Goal: Find specific page/section: Find specific page/section

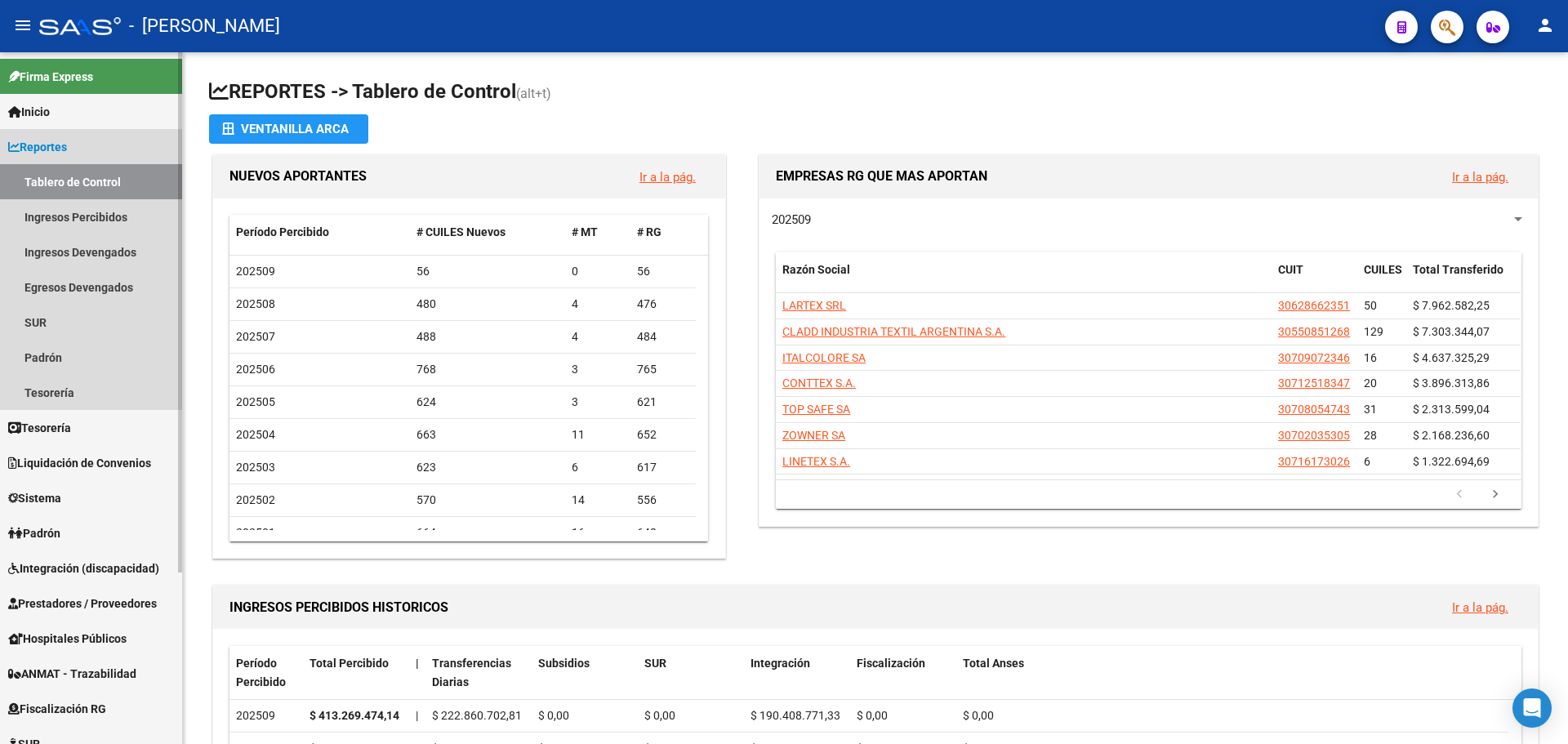
click at [153, 175] on link "Tablero de Control" at bounding box center [91, 181] width 182 height 35
click at [131, 184] on link "Tablero de Control" at bounding box center [91, 181] width 182 height 35
click at [68, 134] on link "Reportes" at bounding box center [91, 146] width 182 height 35
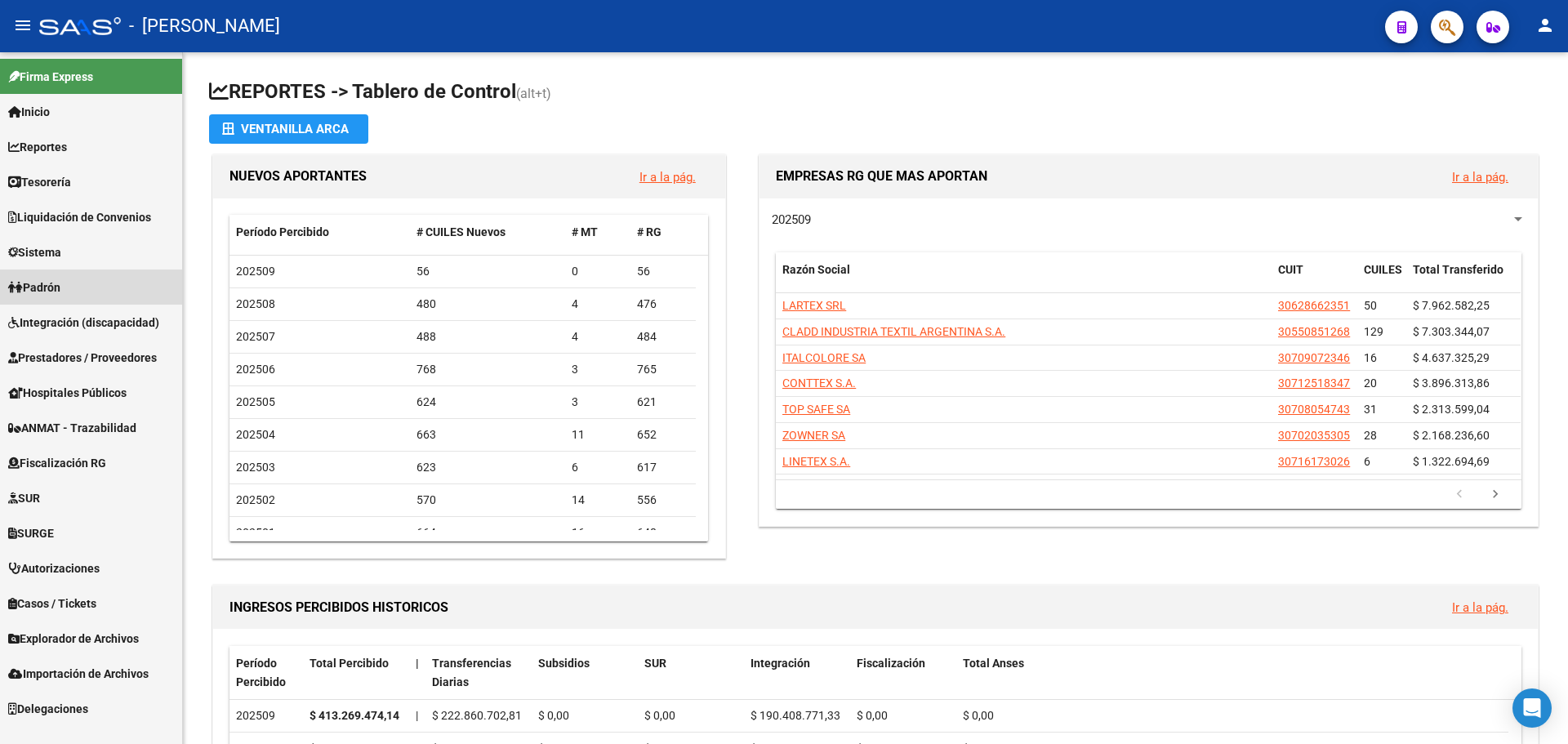
click at [92, 291] on link "Padrón" at bounding box center [91, 287] width 182 height 35
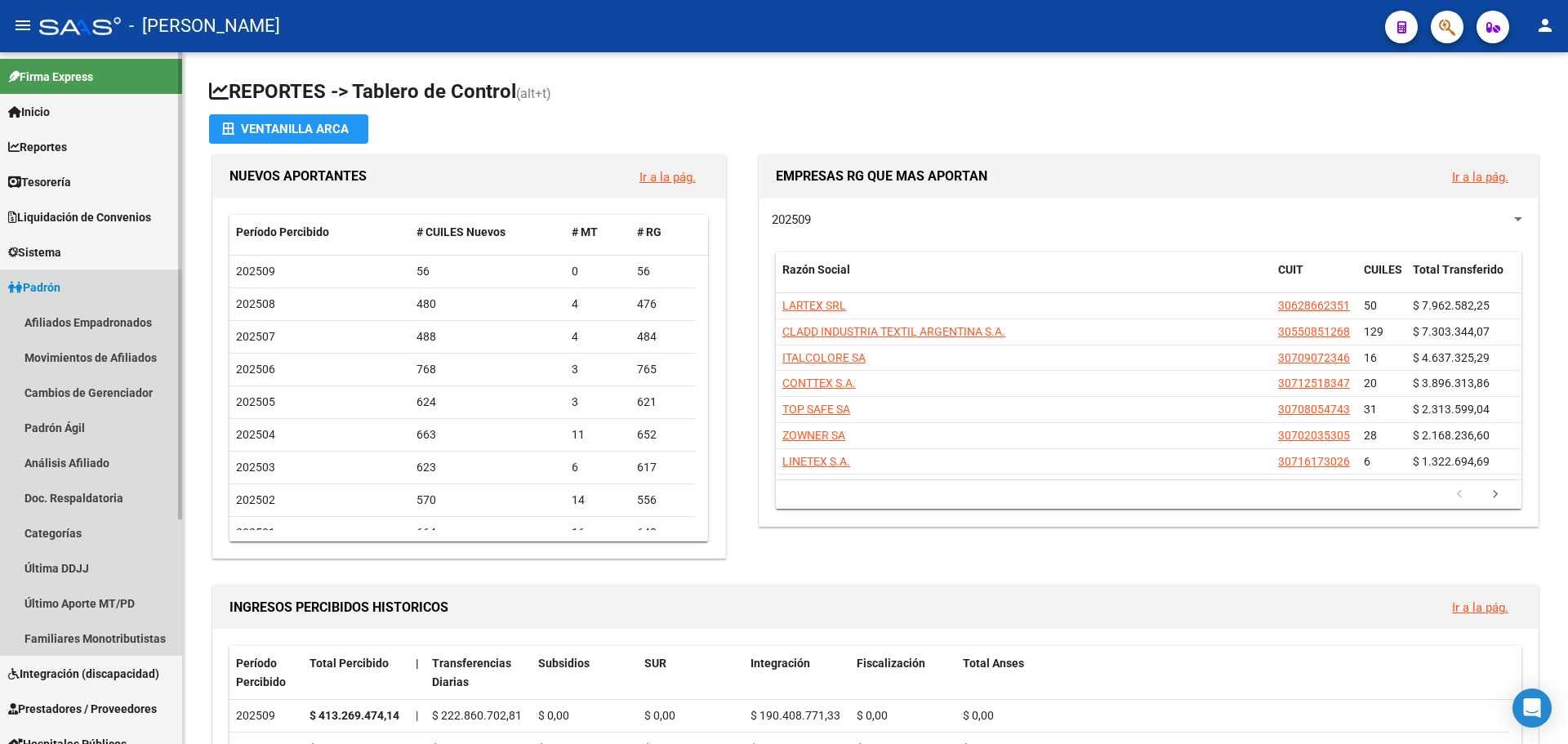
click at [92, 286] on link "Padrón" at bounding box center [91, 287] width 182 height 35
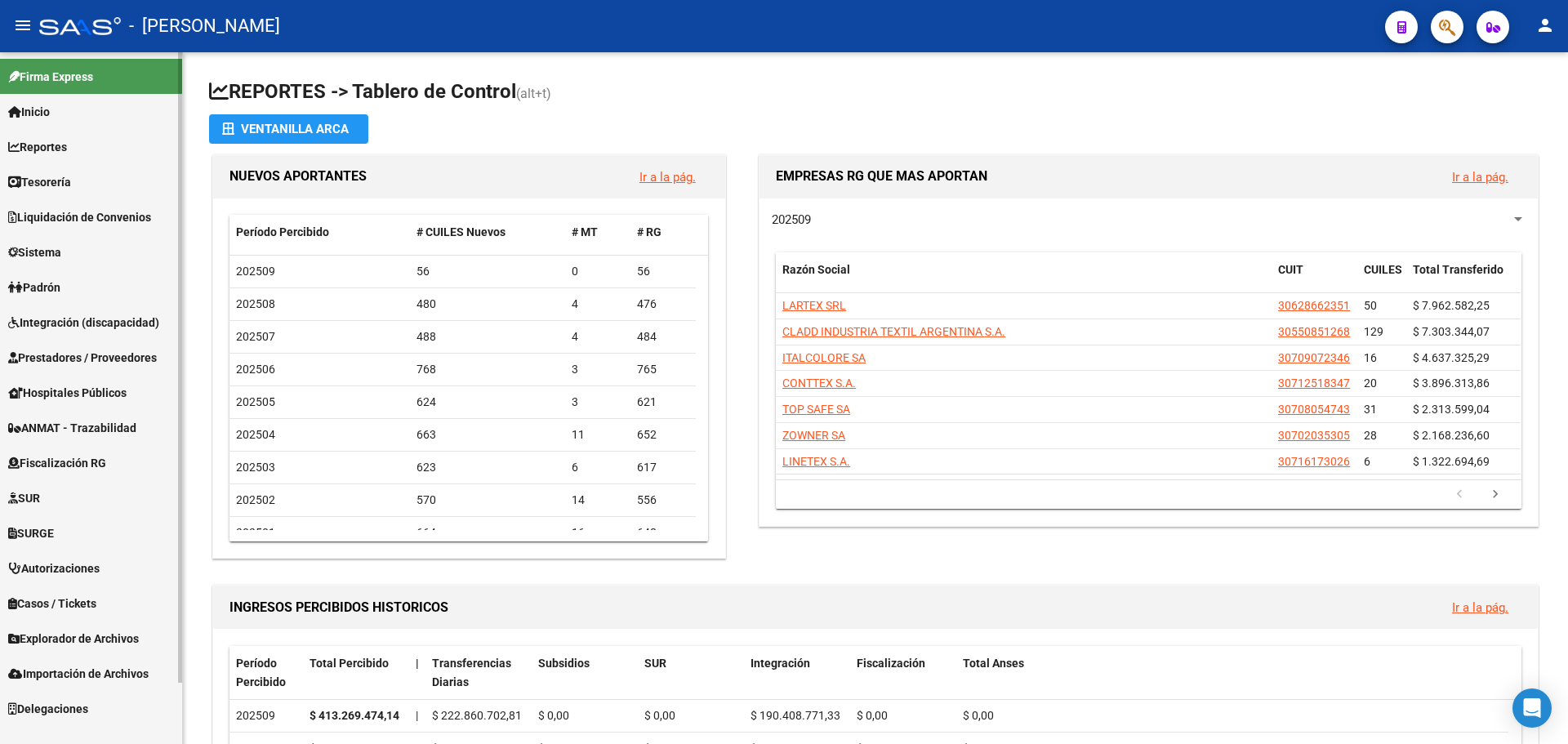
click at [107, 254] on link "Sistema" at bounding box center [91, 252] width 182 height 35
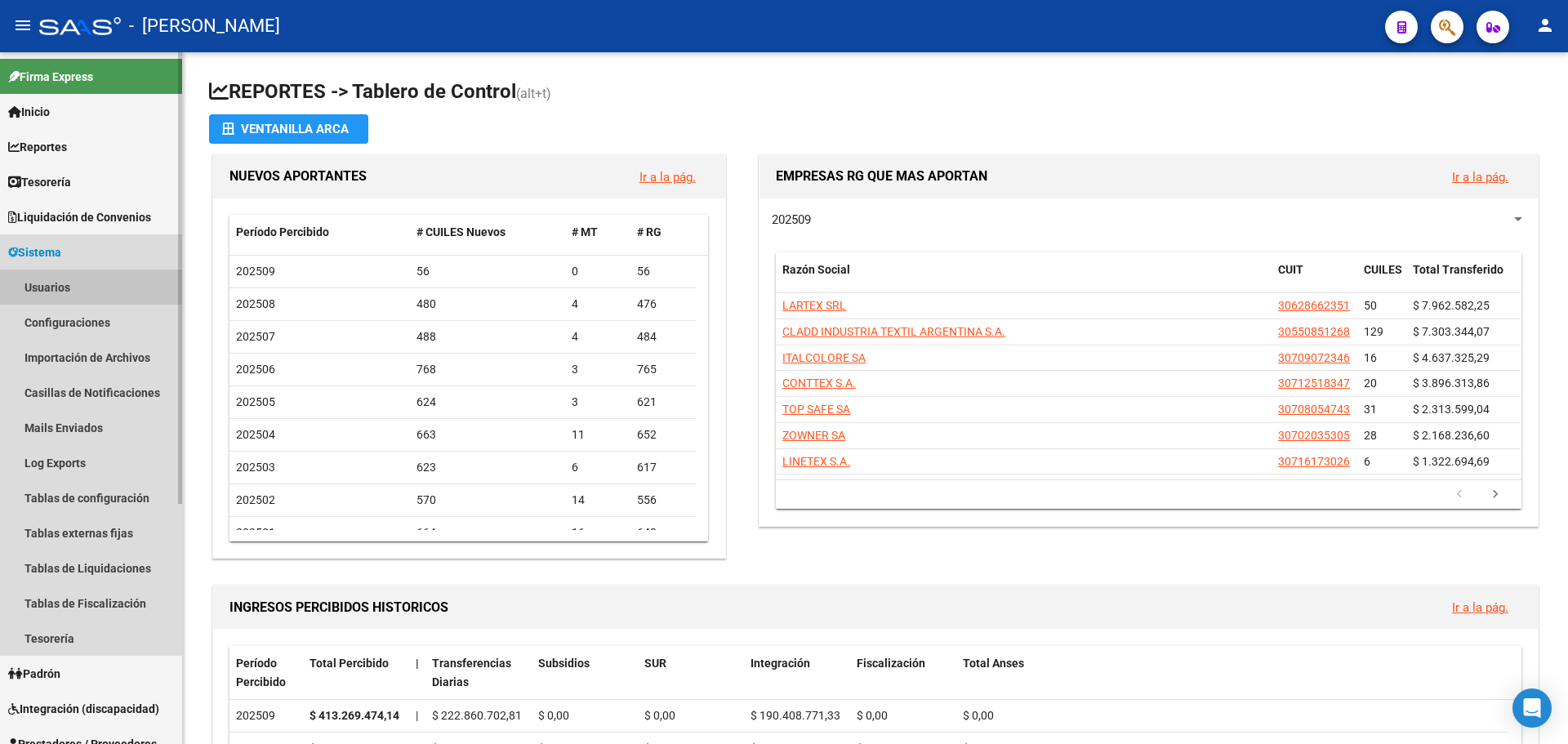
click at [73, 295] on link "Usuarios" at bounding box center [91, 287] width 182 height 35
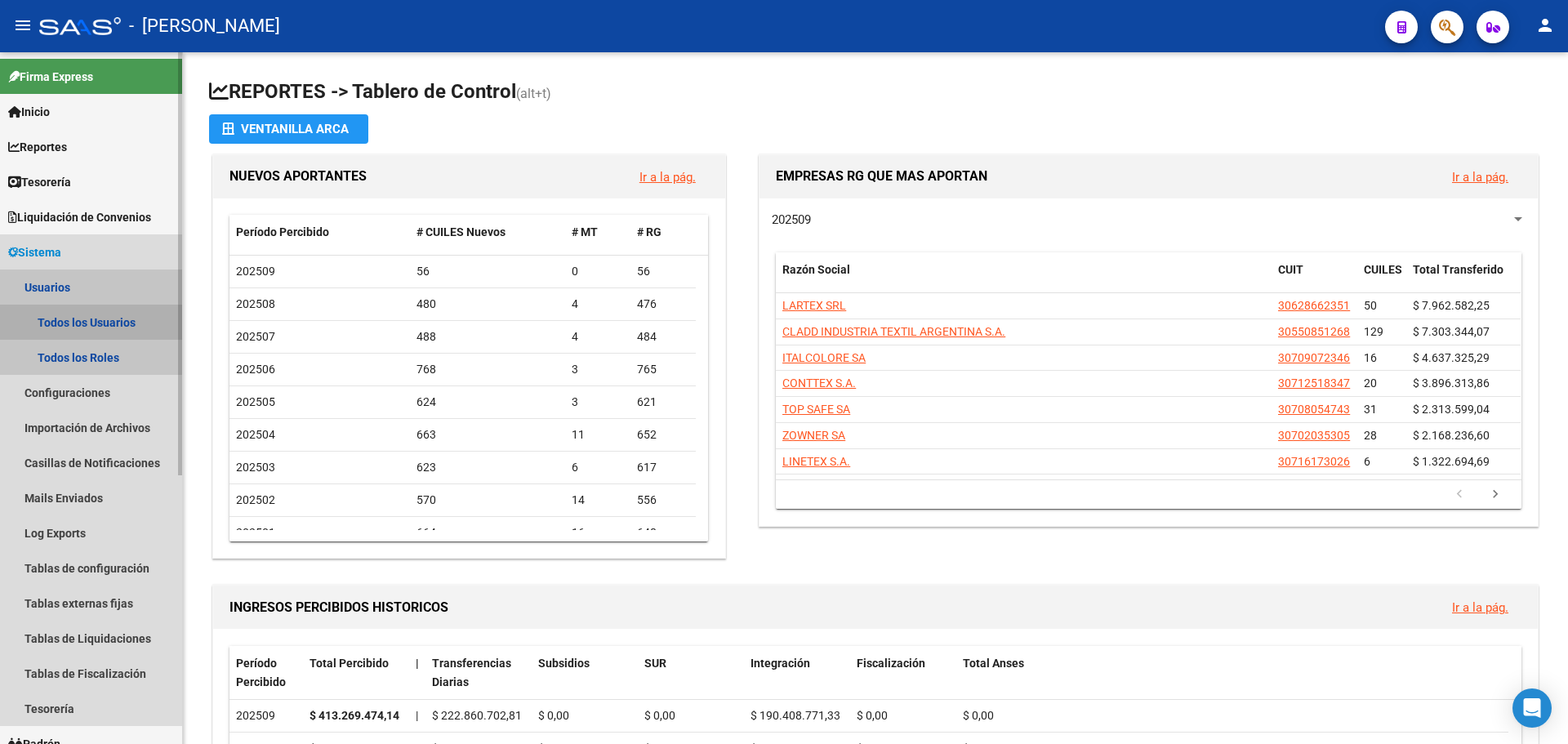
click at [137, 323] on link "Todos los Usuarios" at bounding box center [91, 322] width 182 height 35
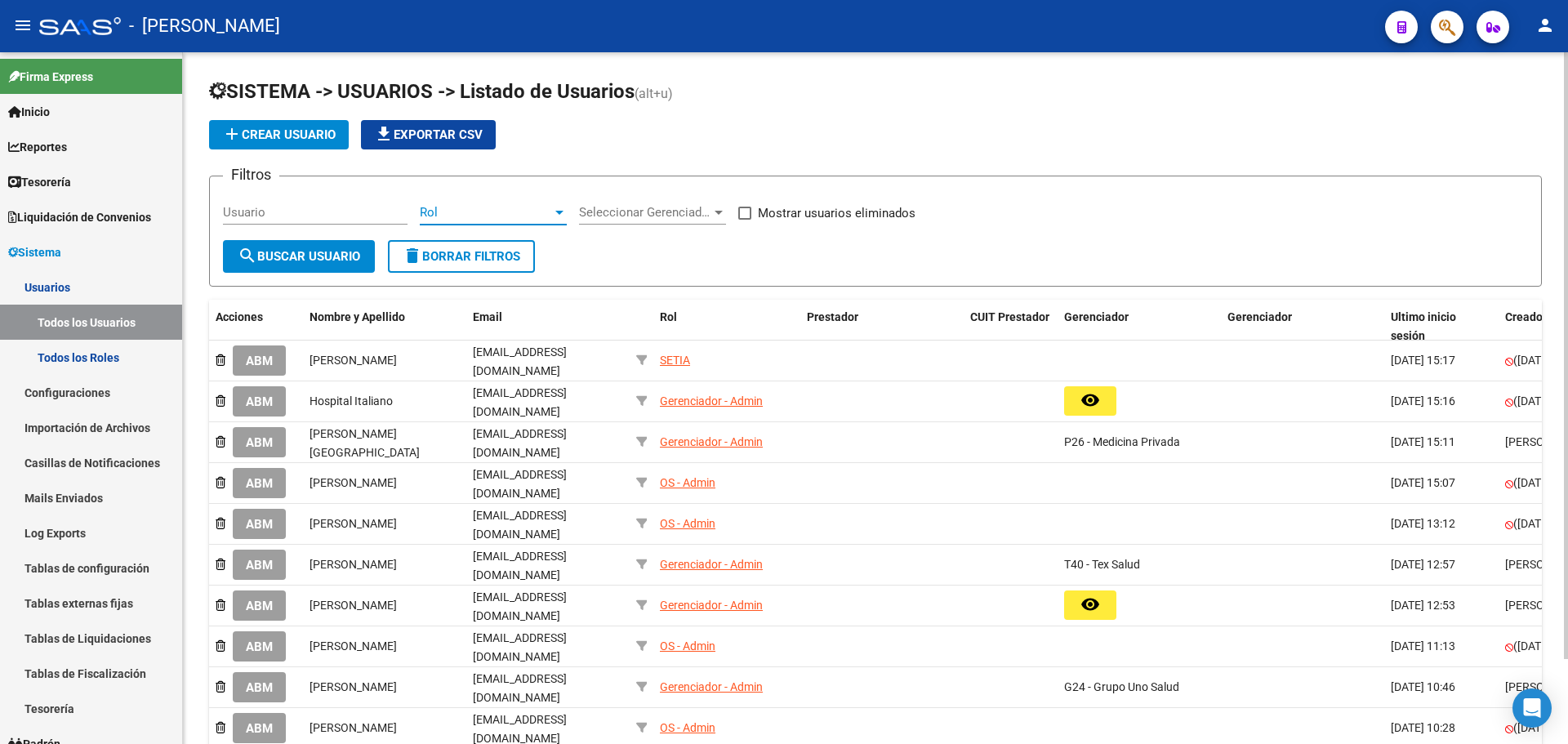
click at [566, 208] on div at bounding box center [558, 213] width 14 height 13
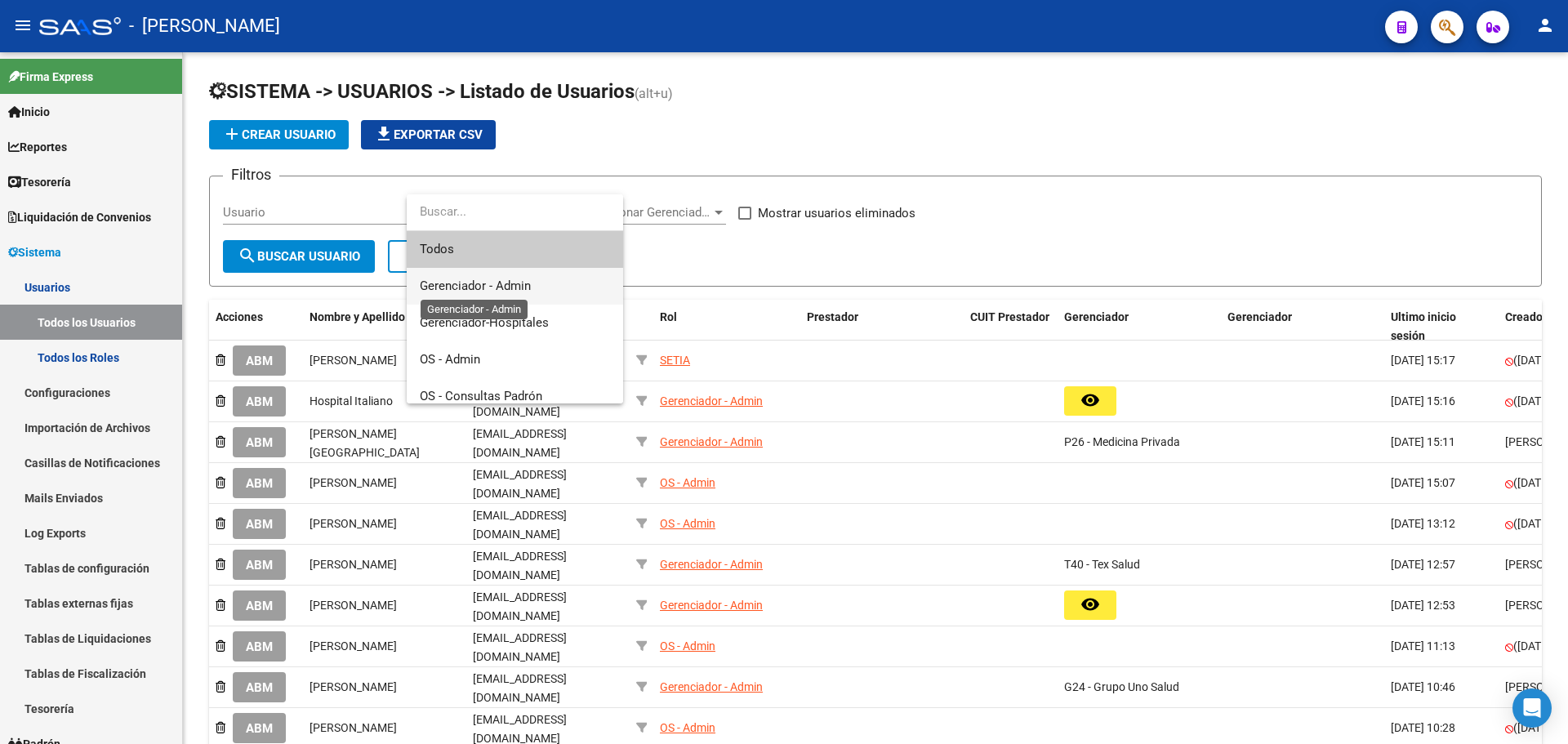
click at [521, 281] on span "Gerenciador - Admin" at bounding box center [475, 285] width 111 height 14
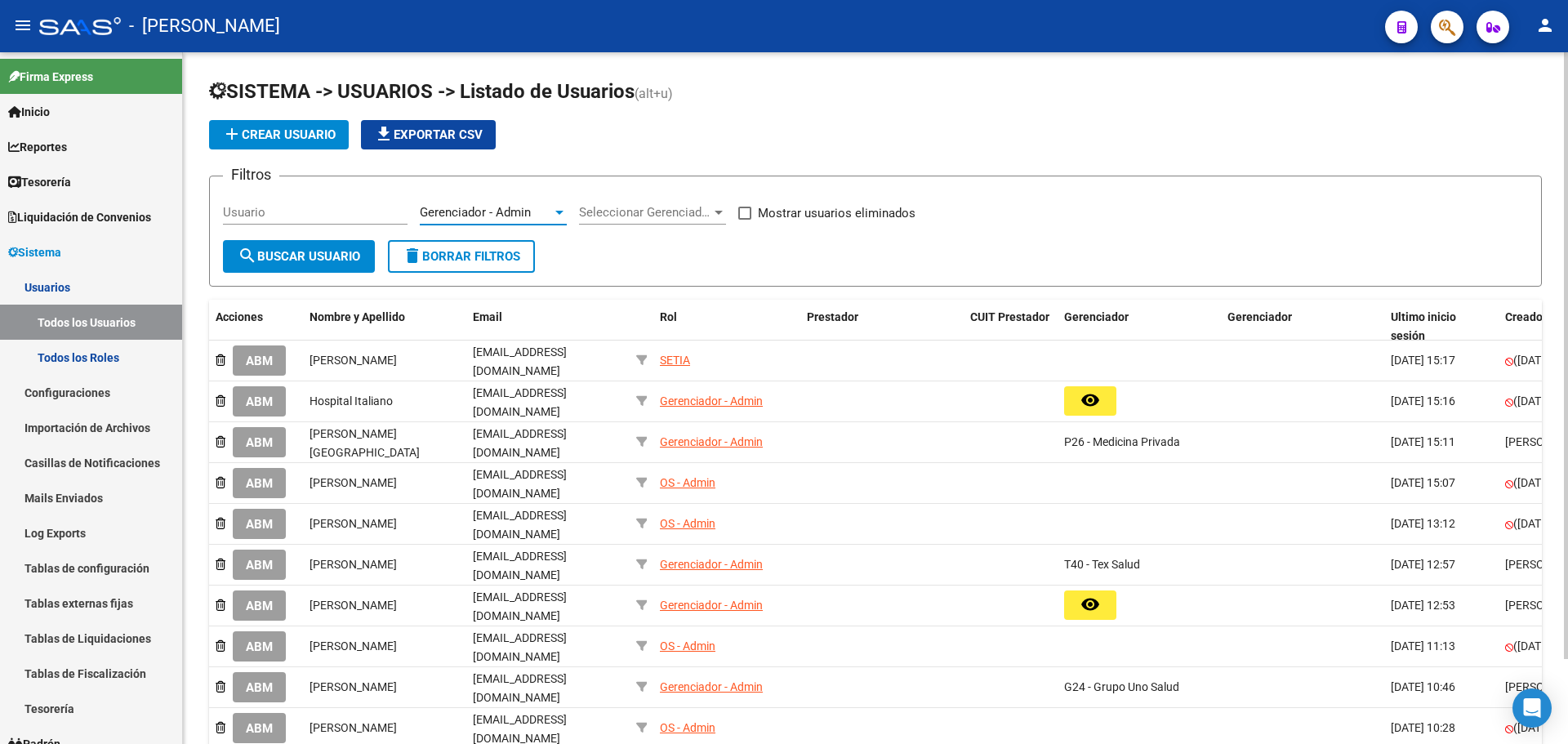
click at [308, 258] on span "search Buscar Usuario" at bounding box center [298, 256] width 123 height 14
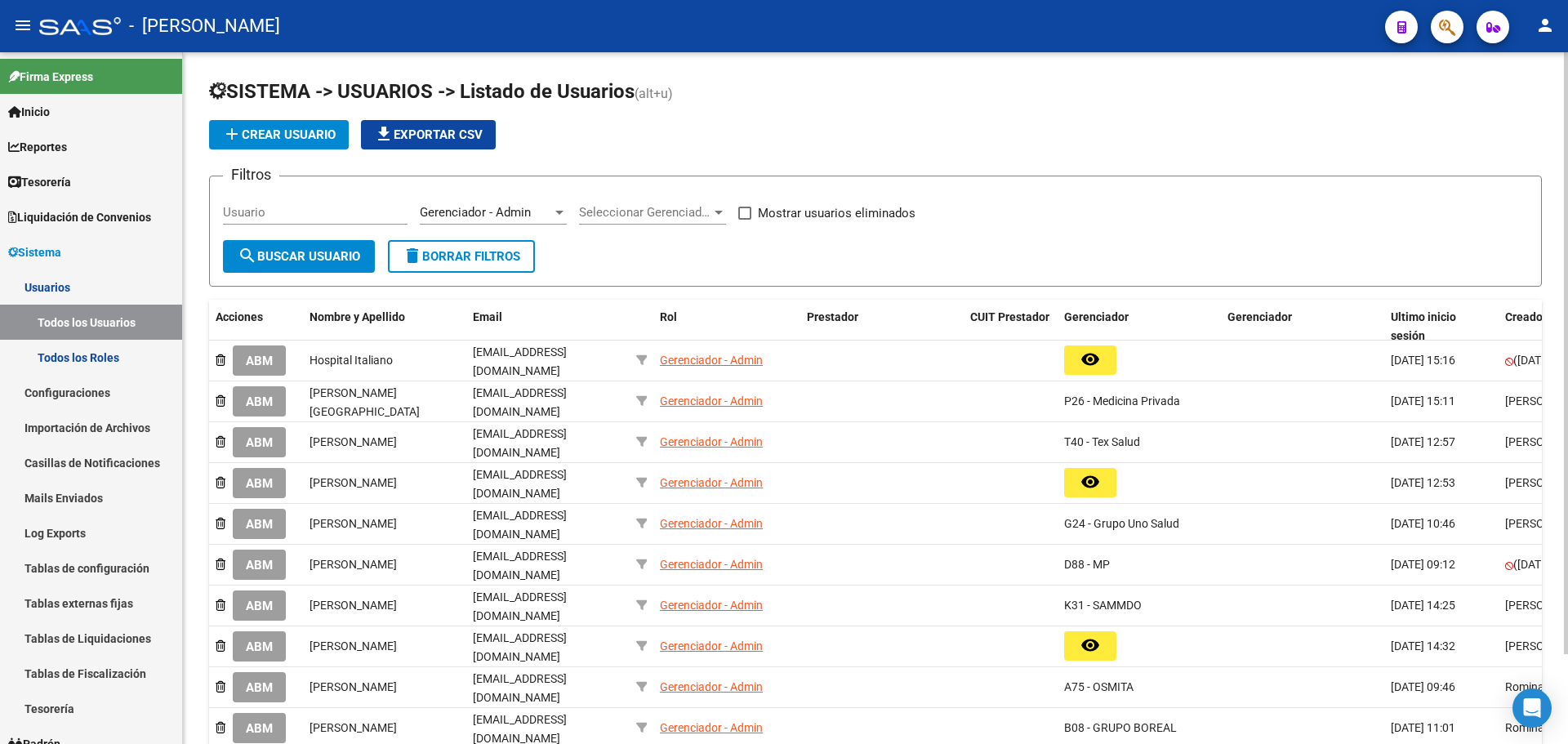
click at [710, 209] on span "Seleccionar Gerenciador" at bounding box center [645, 212] width 132 height 14
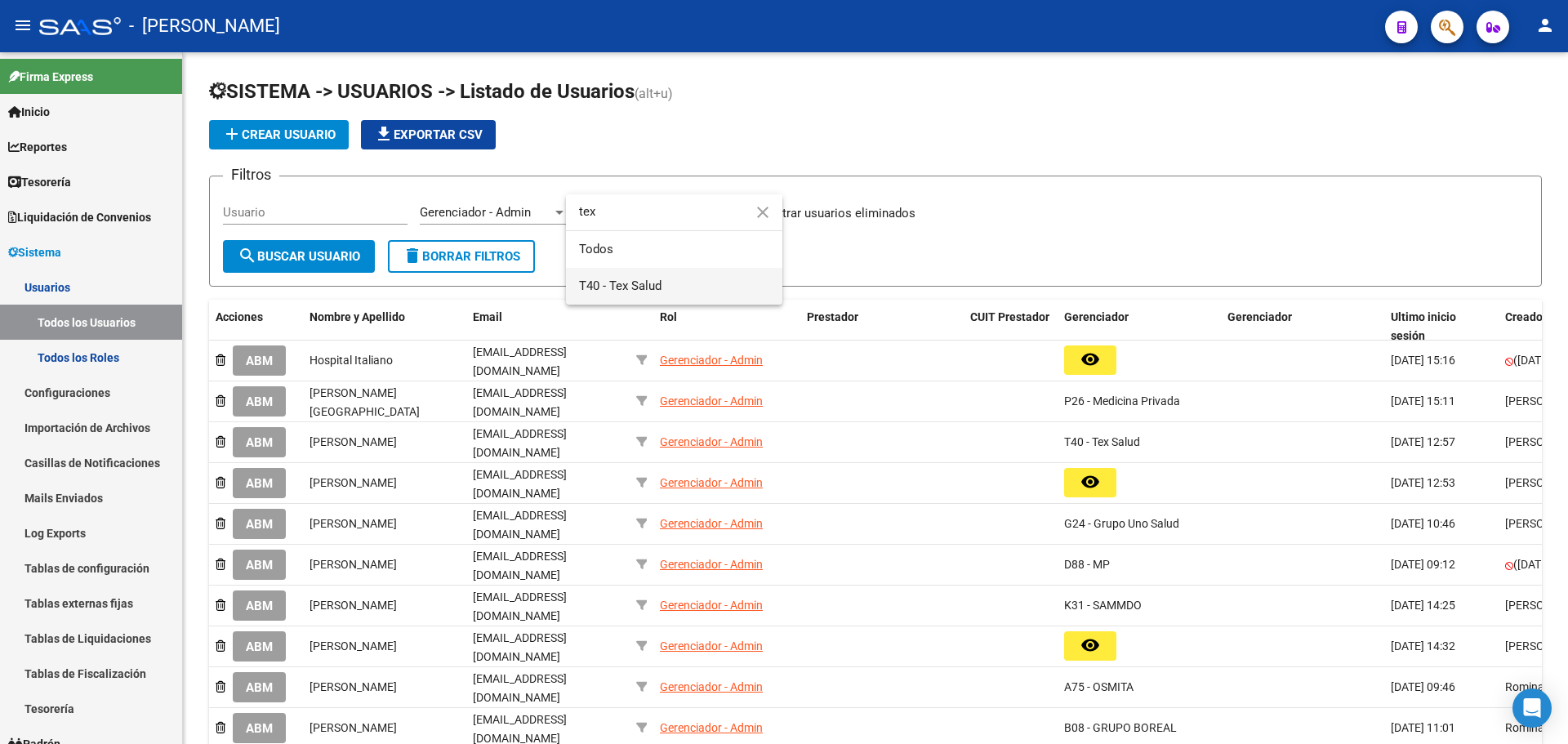
type input "tex"
click at [683, 284] on span "T40 - Tex Salud" at bounding box center [674, 286] width 190 height 37
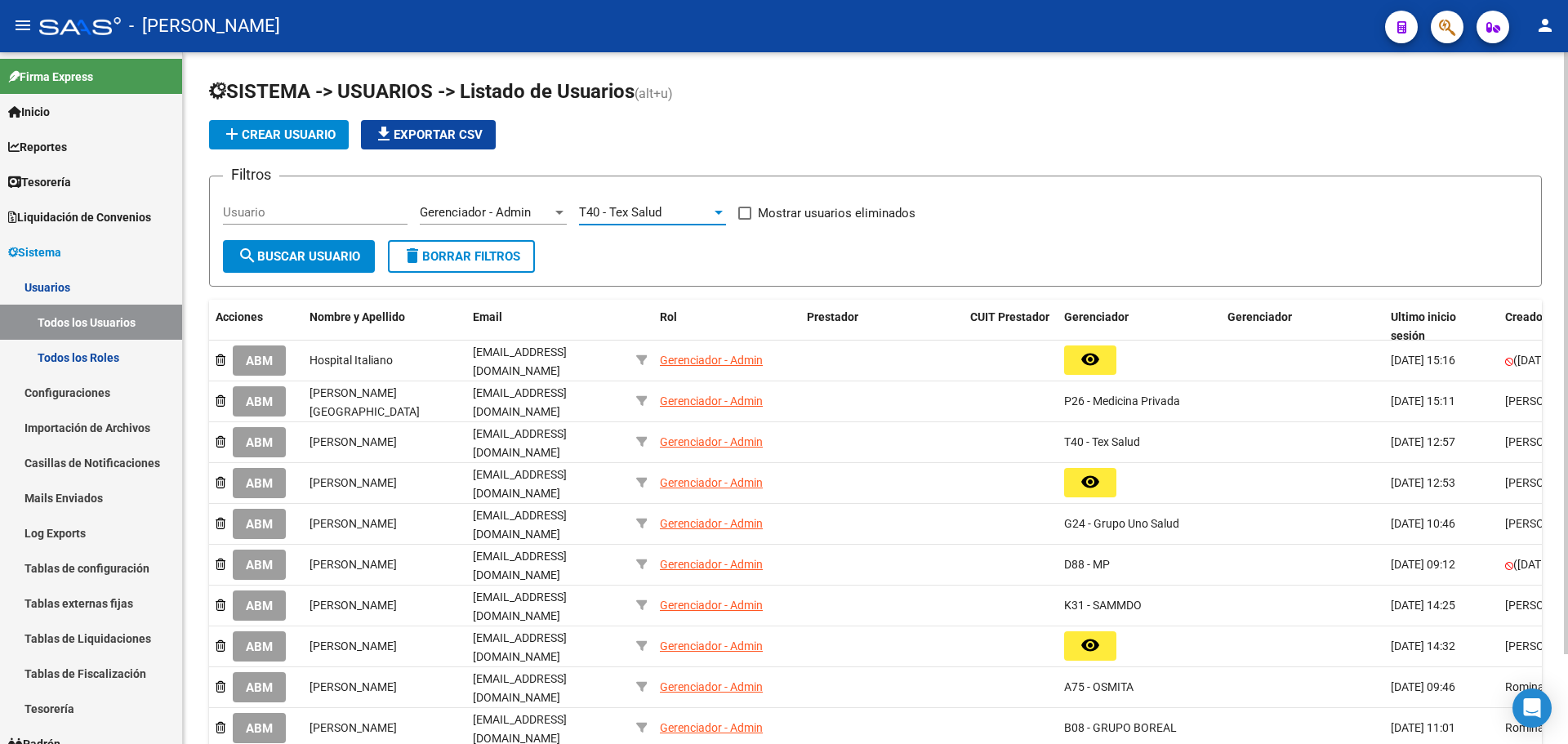
click at [284, 257] on span "search Buscar Usuario" at bounding box center [298, 256] width 123 height 14
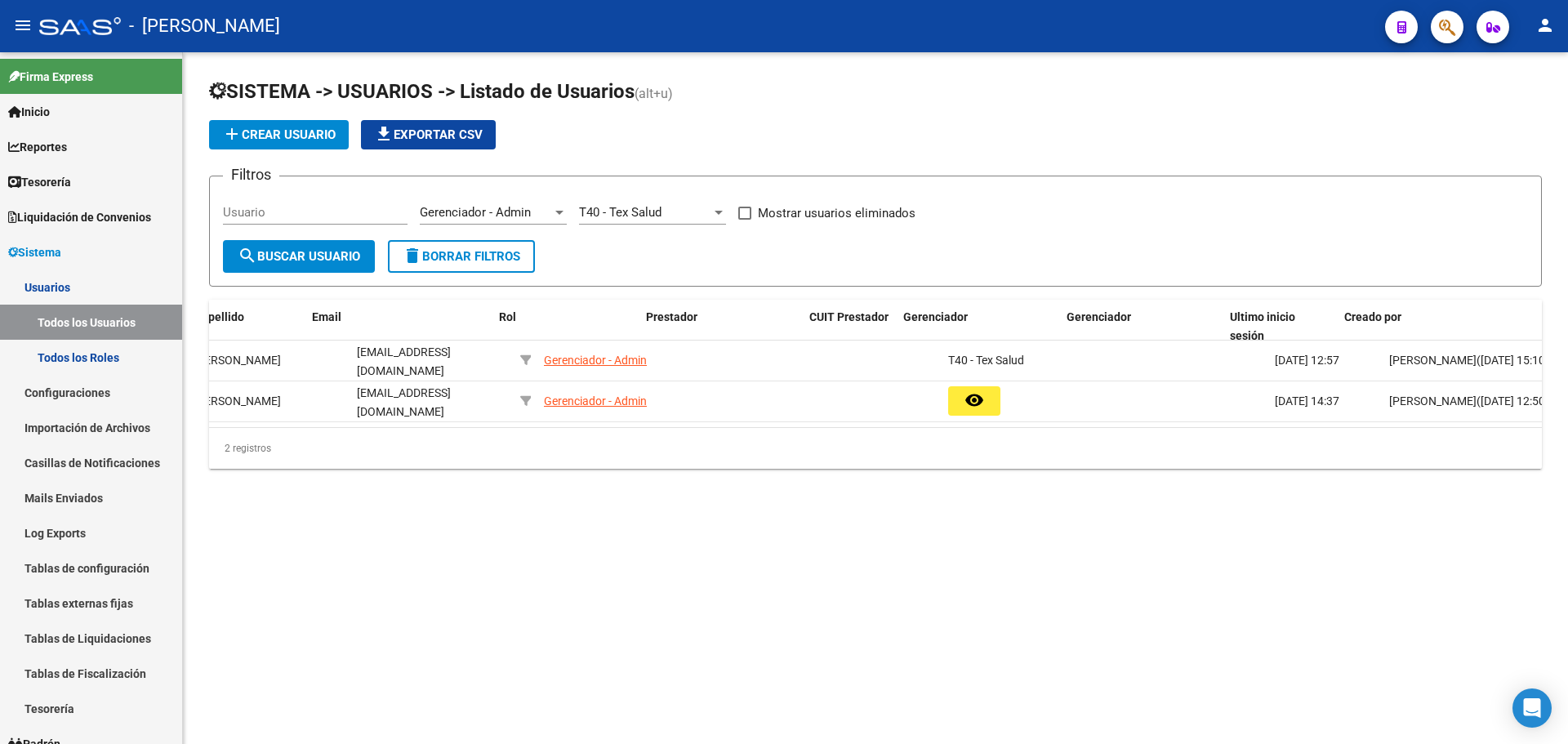
scroll to position [0, 161]
